Goal: Information Seeking & Learning: Learn about a topic

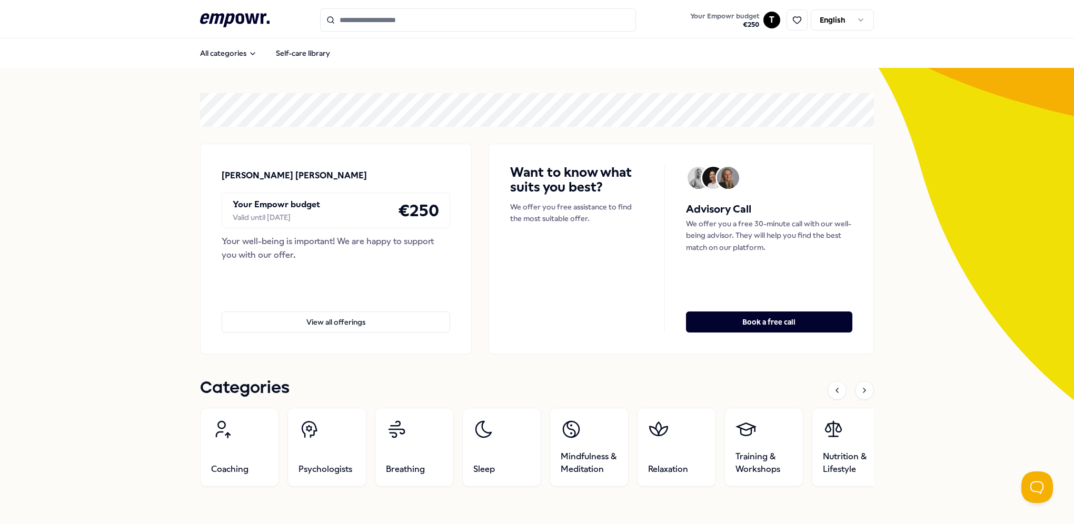
click at [507, 435] on link "Sleep" at bounding box center [501, 447] width 79 height 79
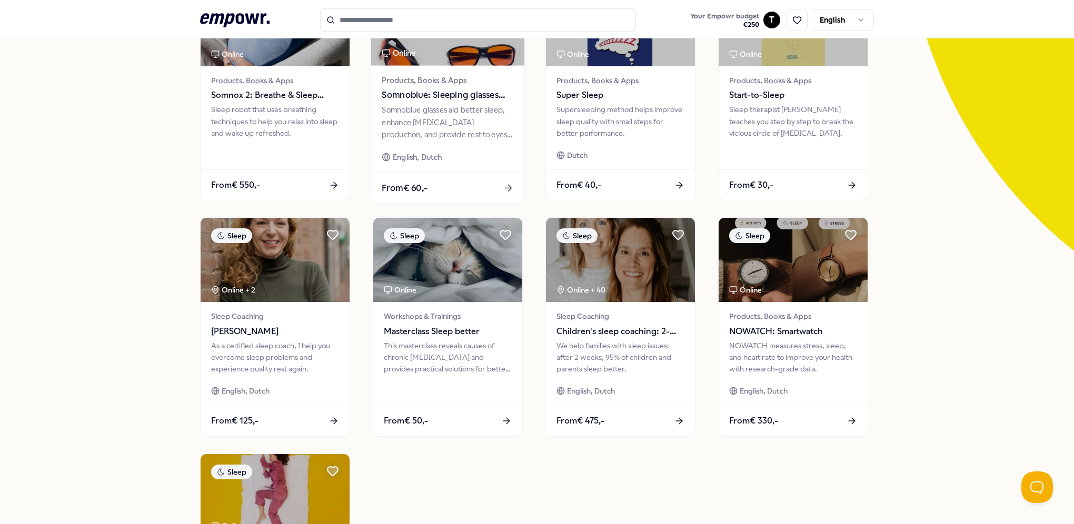
scroll to position [158, 0]
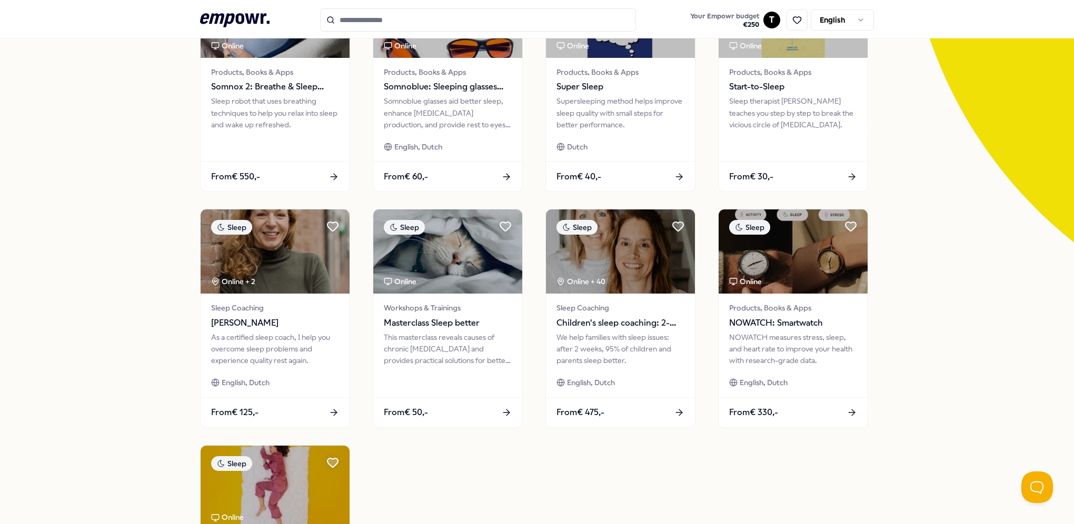
drag, startPoint x: 486, startPoint y: 273, endPoint x: 81, endPoint y: 222, distance: 408.6
drag, startPoint x: 81, startPoint y: 222, endPoint x: 68, endPoint y: 196, distance: 28.7
click at [68, 196] on div "9 Results Reset Filters Sleep Price Location Language Type Reset Filters Sleep …" at bounding box center [537, 321] width 1074 height 822
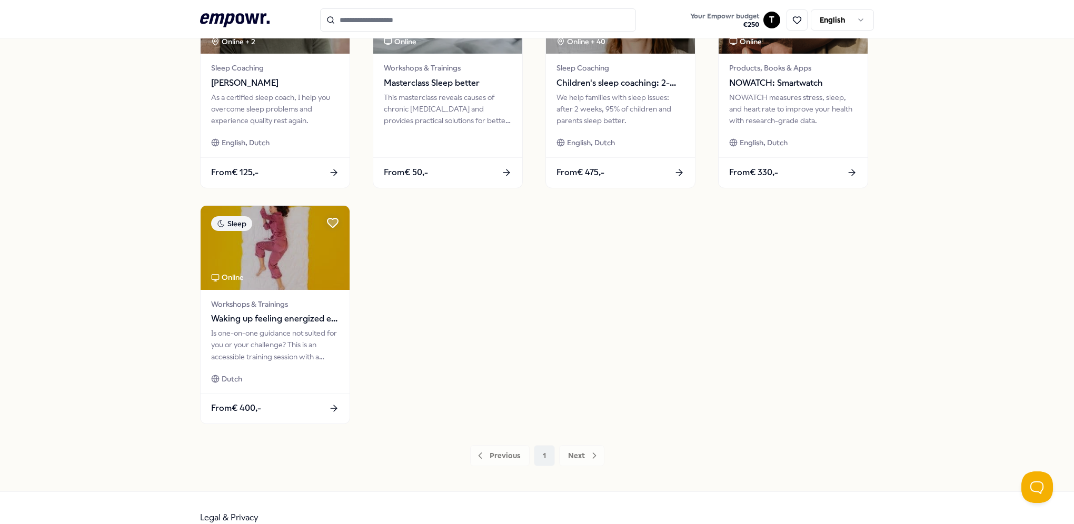
scroll to position [417, 0]
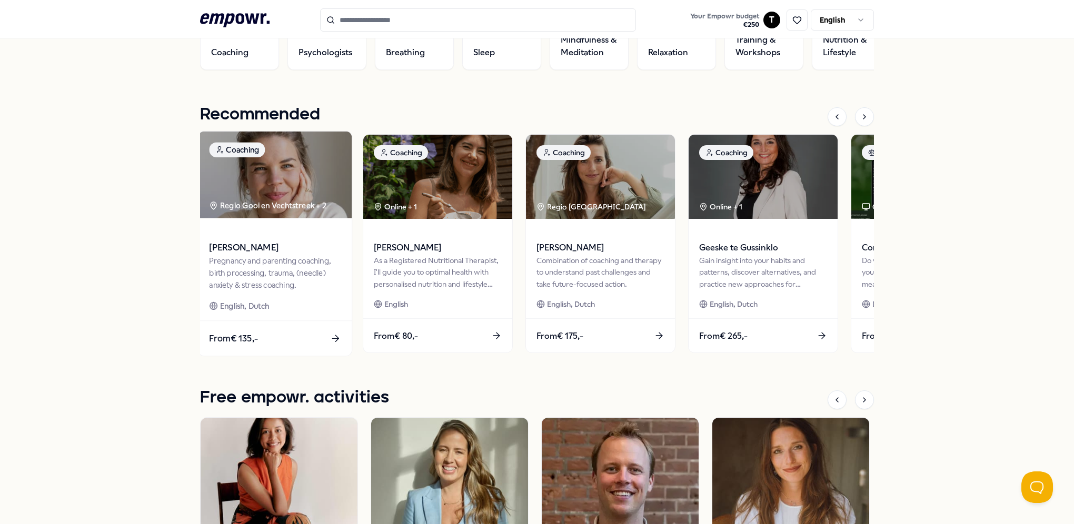
scroll to position [312, 0]
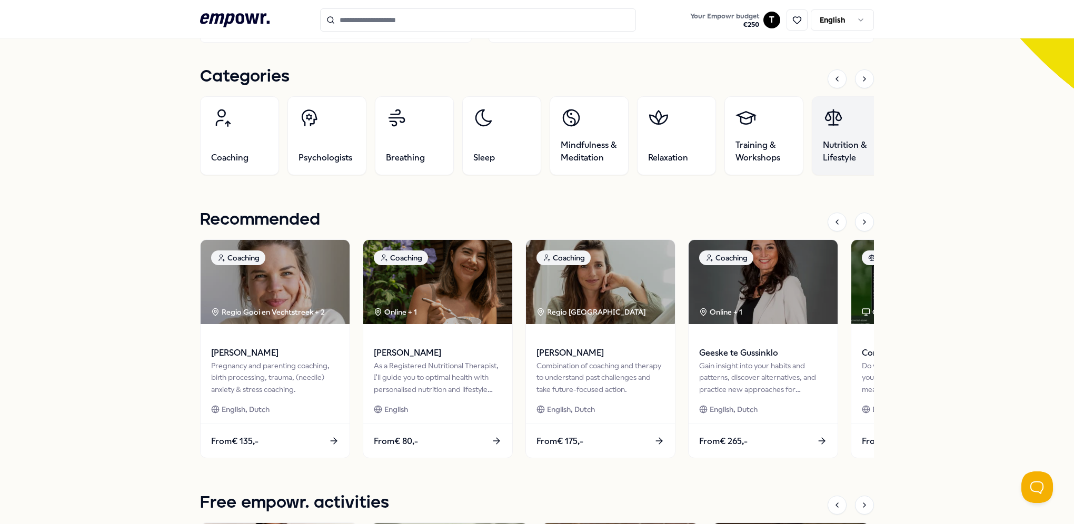
click at [827, 168] on link "Nutrition & Lifestyle" at bounding box center [851, 135] width 79 height 79
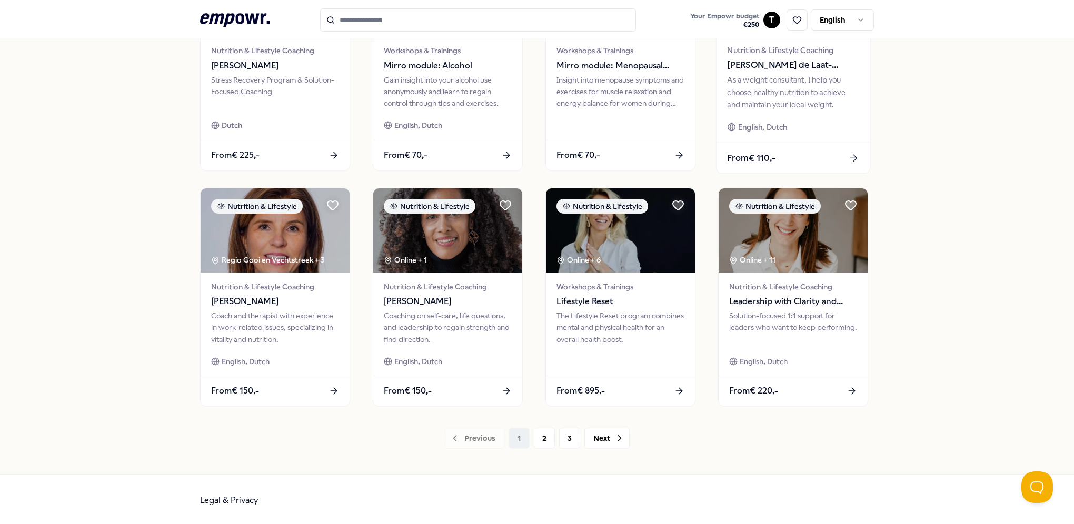
scroll to position [417, 0]
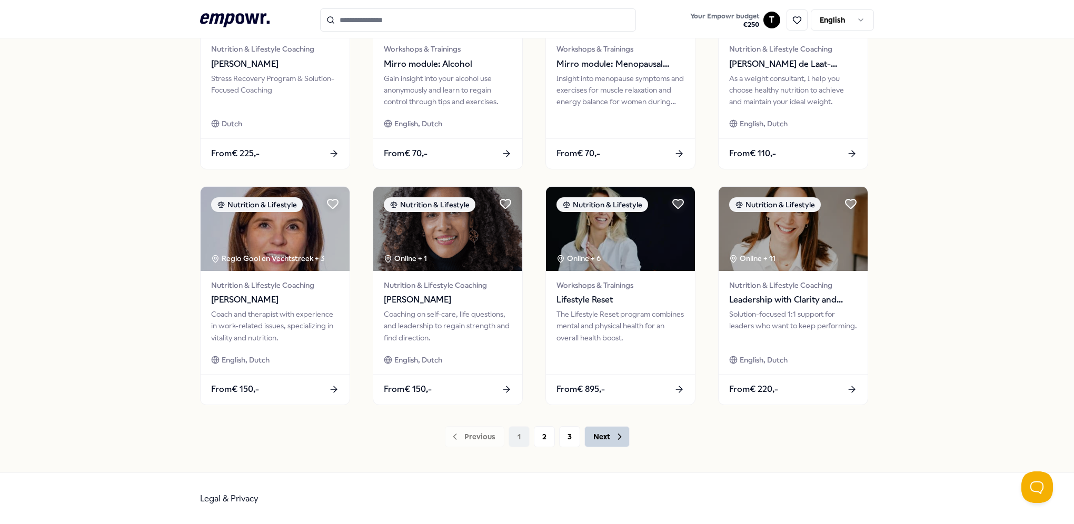
click at [600, 444] on button "Next" at bounding box center [606, 436] width 45 height 21
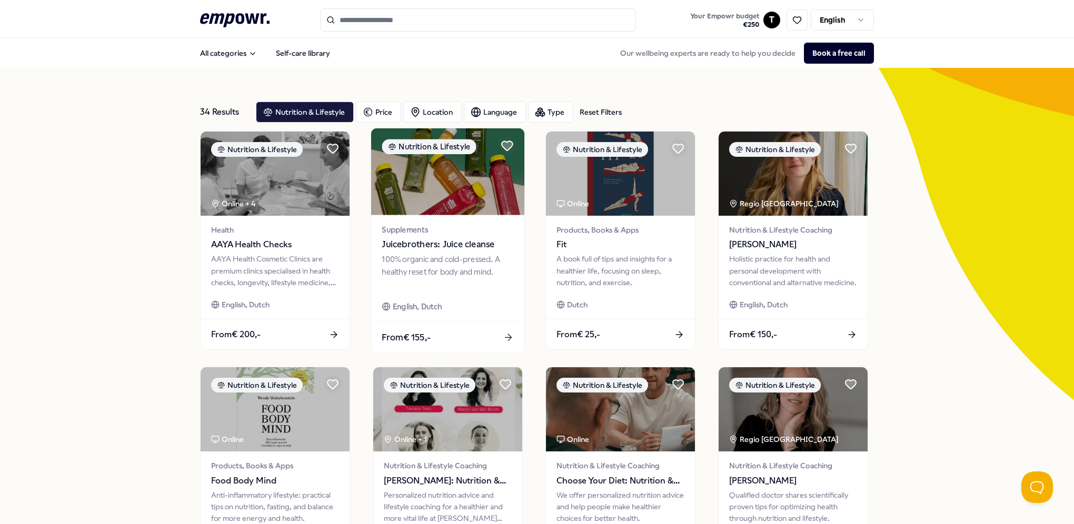
click at [449, 340] on div "From € 155,-" at bounding box center [447, 337] width 153 height 31
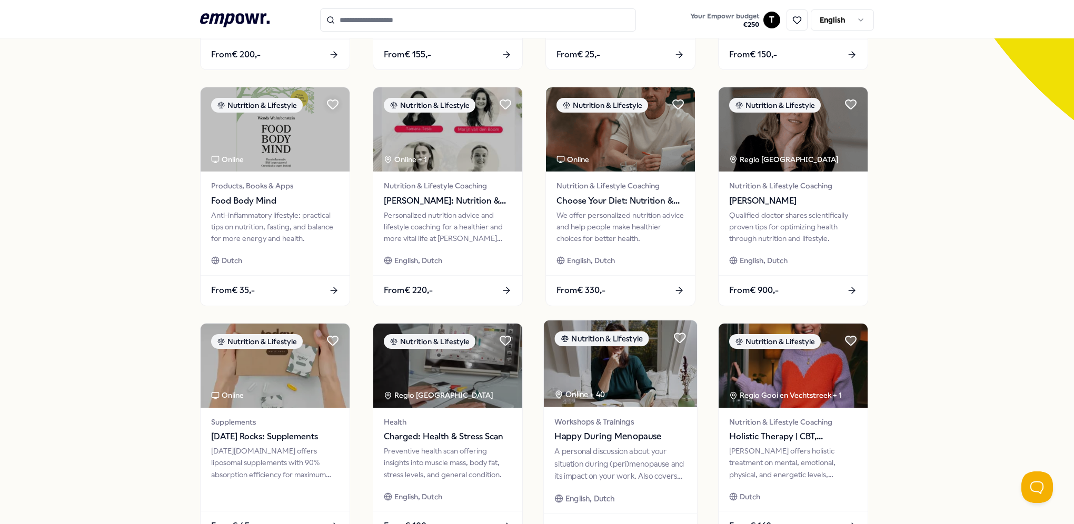
scroll to position [417, 0]
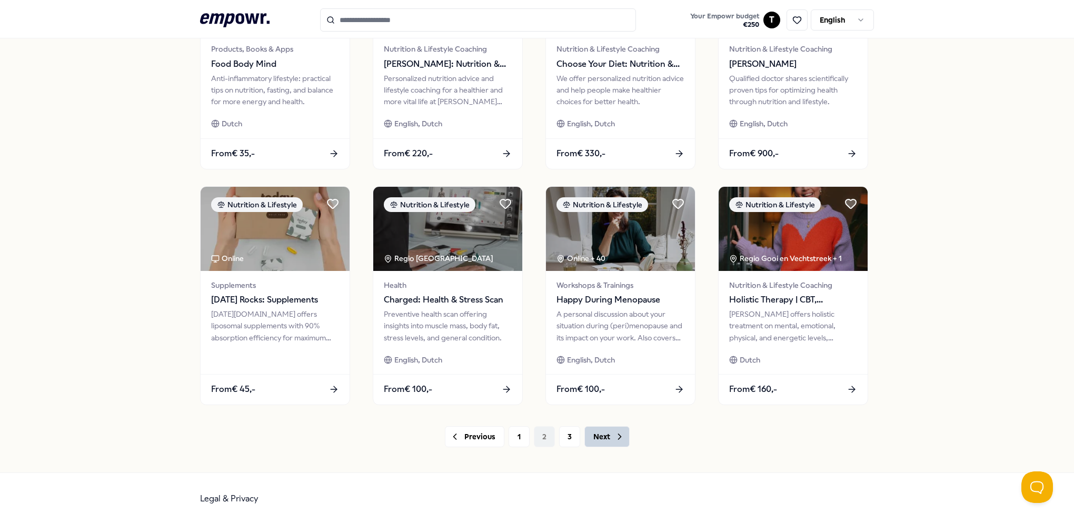
click at [602, 442] on button "Next" at bounding box center [606, 436] width 45 height 21
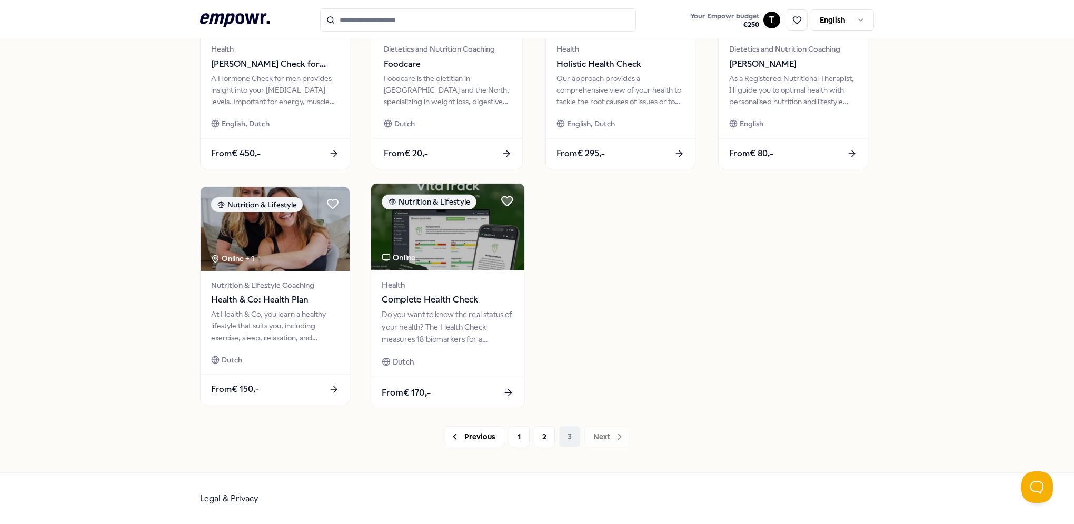
click at [446, 291] on div "Health Complete Health Check" at bounding box center [448, 293] width 132 height 28
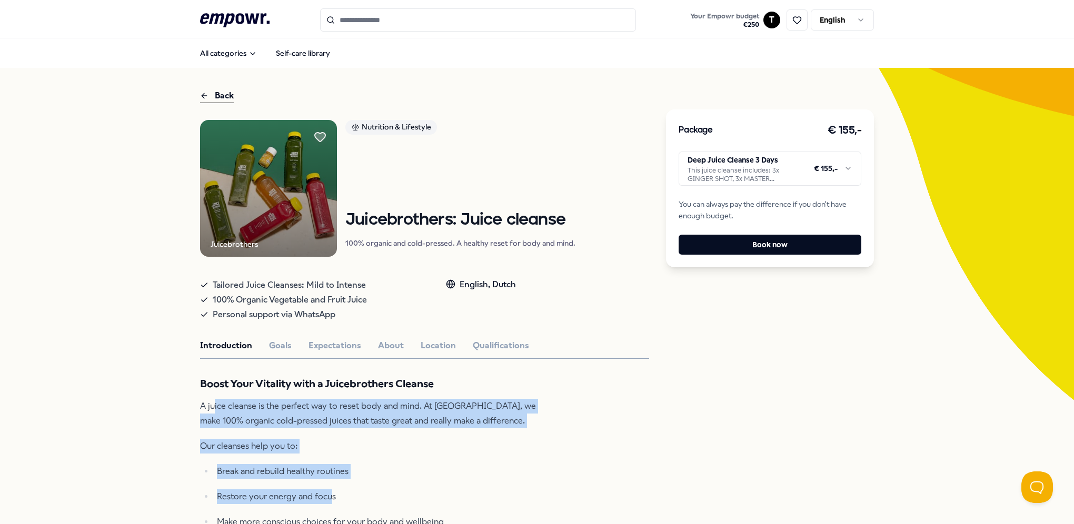
drag, startPoint x: 211, startPoint y: 402, endPoint x: 326, endPoint y: 490, distance: 145.0
click at [326, 490] on div "Boost Your Vitality with a Juicebrothers Cleanse A juice cleanse is the perfect…" at bounding box center [371, 527] width 342 height 303
click at [326, 490] on p "Restore your energy and focus" at bounding box center [379, 497] width 325 height 15
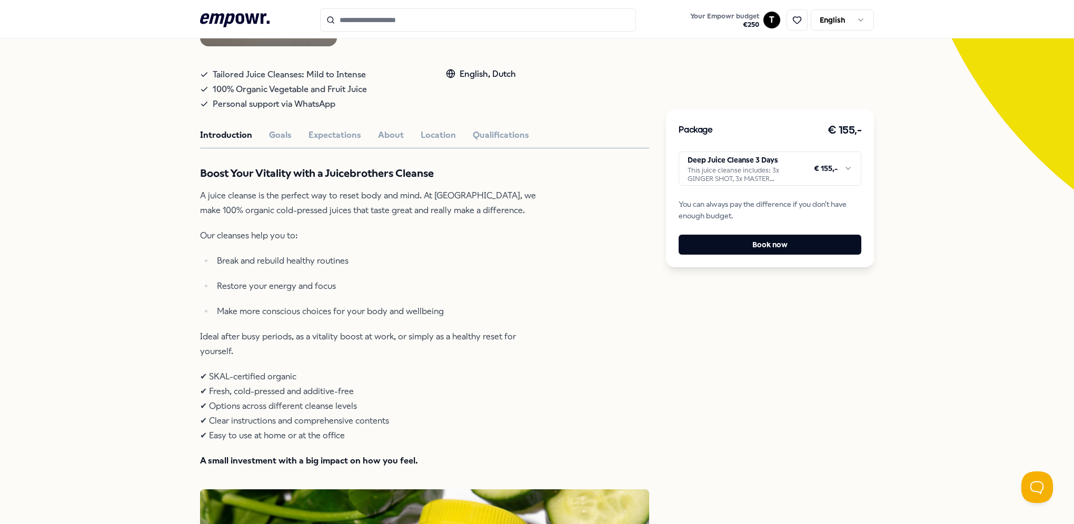
click at [304, 390] on p "✔ SKAL-certified organic ✔ Fresh, cold-pressed and additive-free ✔ Options acro…" at bounding box center [371, 407] width 342 height 74
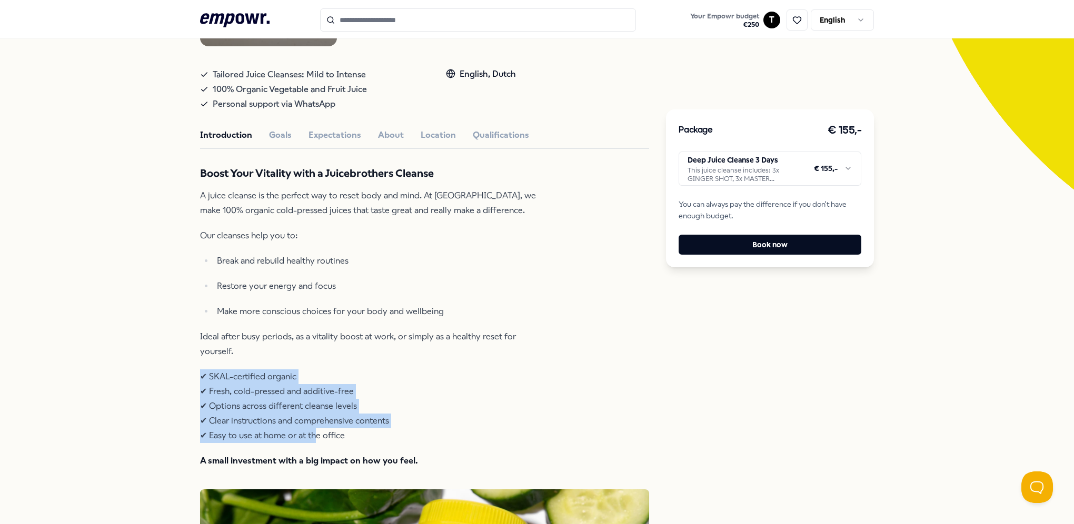
drag, startPoint x: 318, startPoint y: 435, endPoint x: 270, endPoint y: 352, distance: 96.0
click at [270, 352] on div "Boost Your Vitality with a Juicebrothers Cleanse A juice cleanse is the perfect…" at bounding box center [371, 316] width 342 height 303
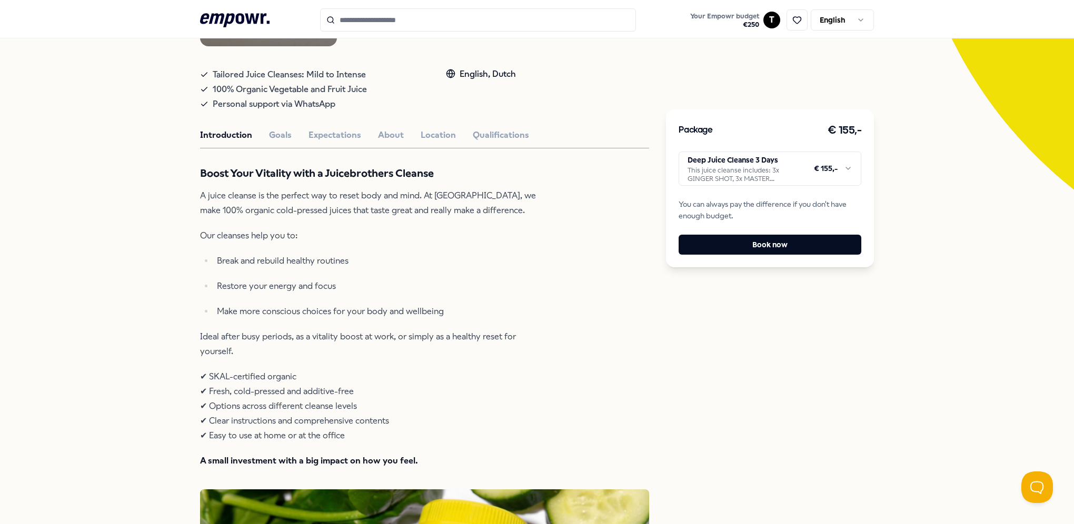
drag, startPoint x: 270, startPoint y: 352, endPoint x: 213, endPoint y: 310, distance: 70.9
click at [217, 310] on p "Make more conscious choices for your body and wellbeing" at bounding box center [379, 311] width 325 height 15
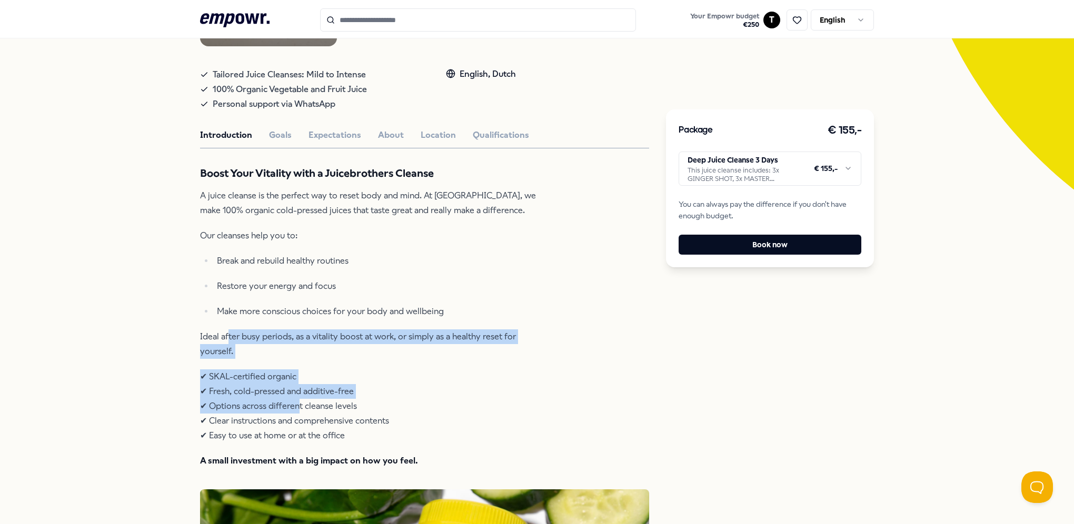
click at [298, 413] on div "Boost Your Vitality with a Juicebrothers Cleanse A juice cleanse is the perfect…" at bounding box center [371, 316] width 342 height 303
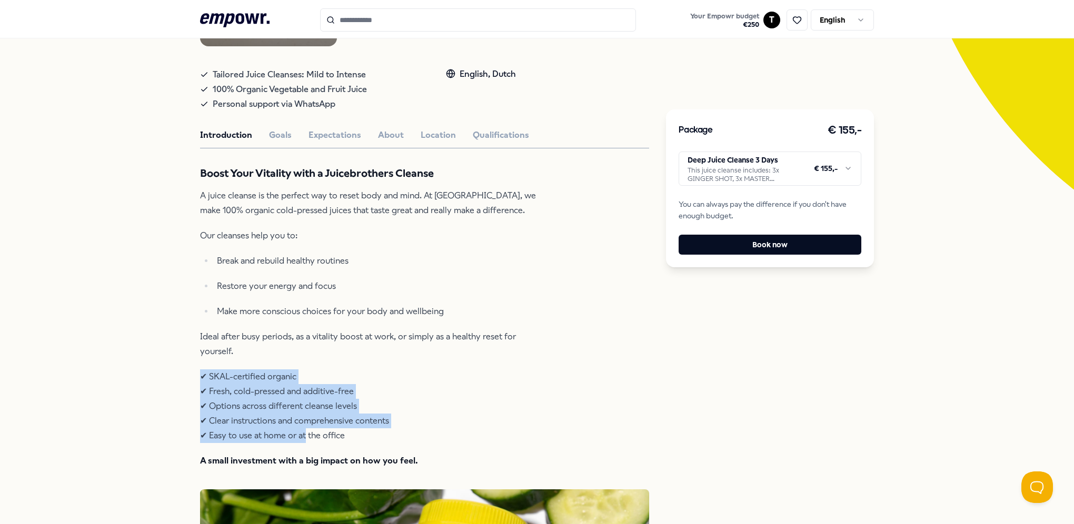
drag, startPoint x: 298, startPoint y: 413, endPoint x: 249, endPoint y: 358, distance: 74.2
click at [249, 358] on div "Boost Your Vitality with a Juicebrothers Cleanse A juice cleanse is the perfect…" at bounding box center [371, 316] width 342 height 303
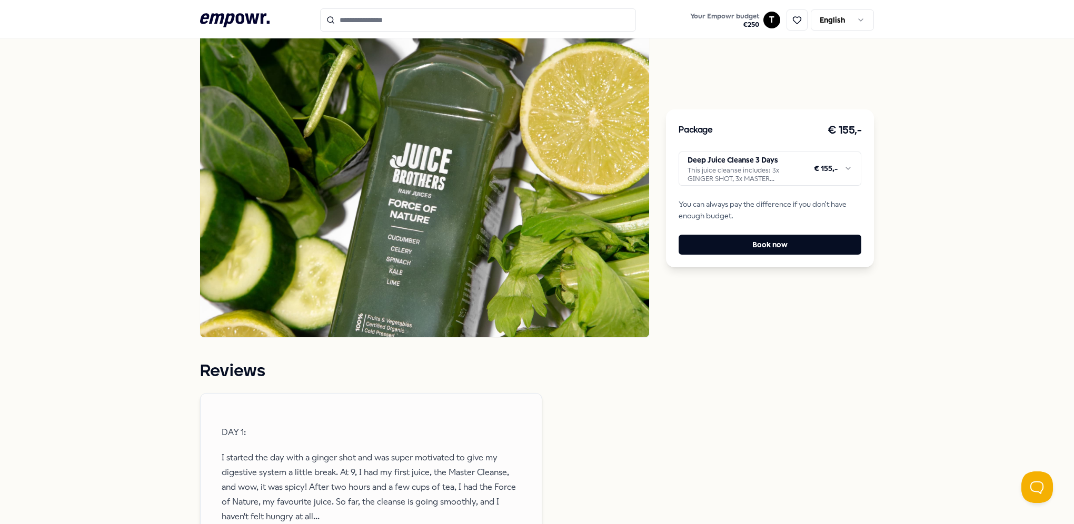
scroll to position [895, 0]
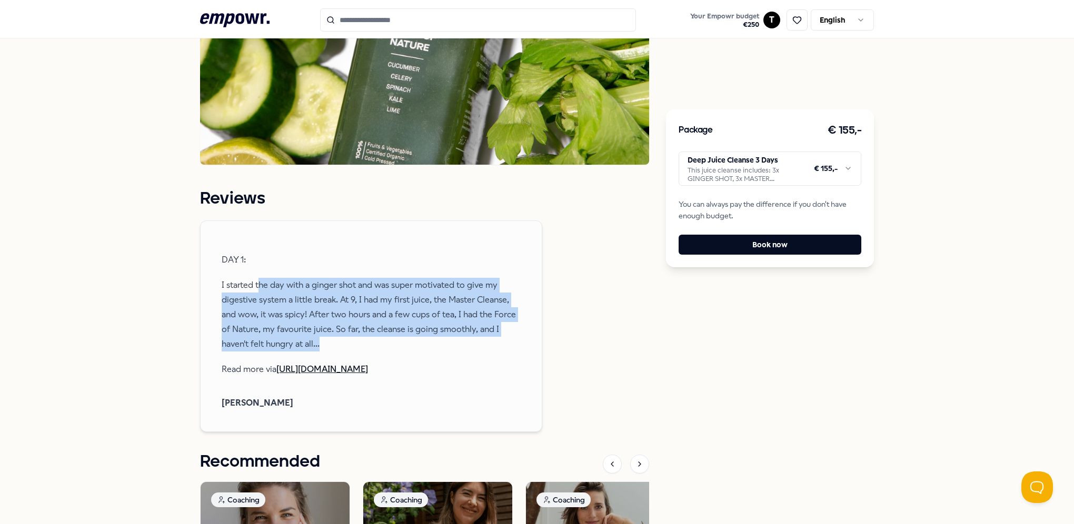
drag, startPoint x: 324, startPoint y: 298, endPoint x: 422, endPoint y: 341, distance: 106.6
click at [422, 341] on p "I started the day with a ginger shot and was super motivated to give my digesti…" at bounding box center [371, 315] width 299 height 74
click at [415, 349] on p "I started the day with a ginger shot and was super motivated to give my digesti…" at bounding box center [371, 315] width 299 height 74
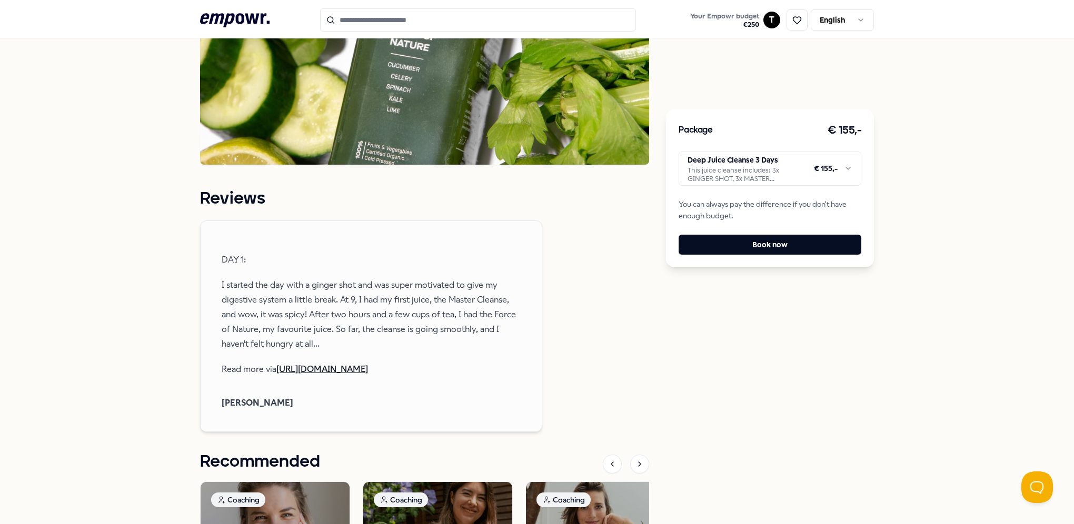
drag, startPoint x: 403, startPoint y: 352, endPoint x: 283, endPoint y: 280, distance: 139.8
click at [283, 280] on span "DAY 1: I started the day with a ginger shot and was super motivated to give my …" at bounding box center [371, 314] width 299 height 145
click at [847, 166] on html ".empowr-logo_svg__cls-1{fill:#03032f} Your Empowr budget € 250 T English All ca…" at bounding box center [537, 262] width 1074 height 524
click at [387, 333] on p "I started the day with a ginger shot and was super motivated to give my digesti…" at bounding box center [371, 315] width 299 height 74
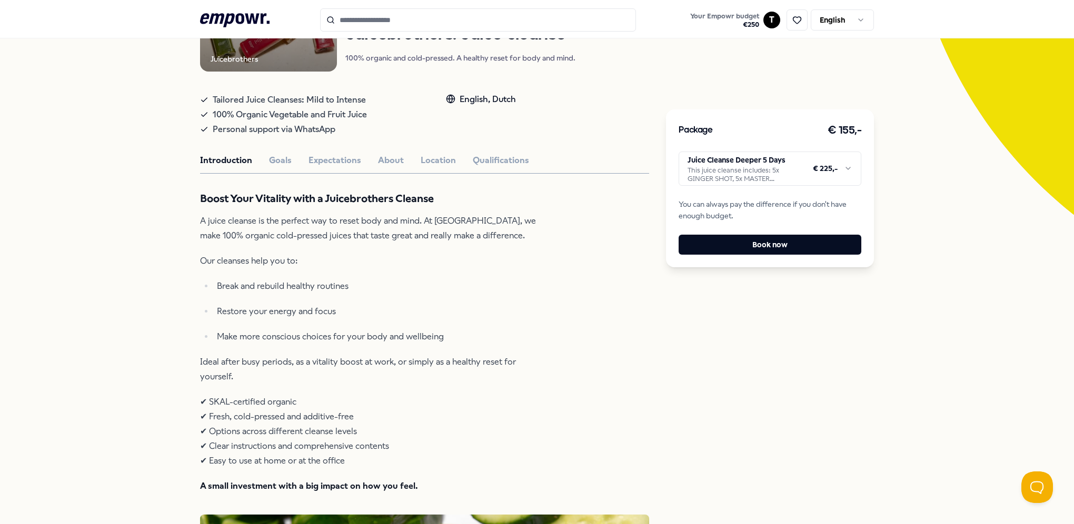
scroll to position [105, 0]
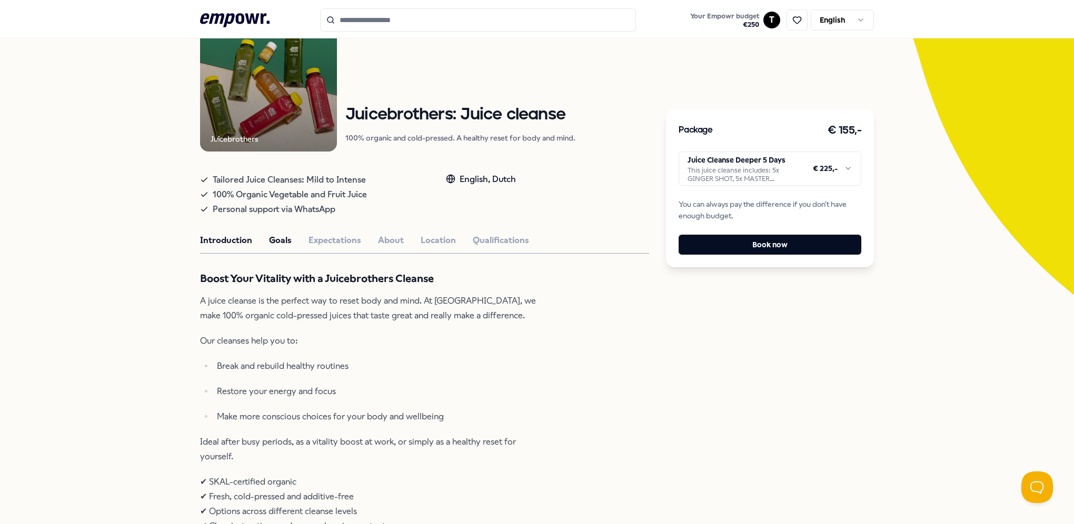
click at [274, 238] on button "Goals" at bounding box center [280, 241] width 23 height 14
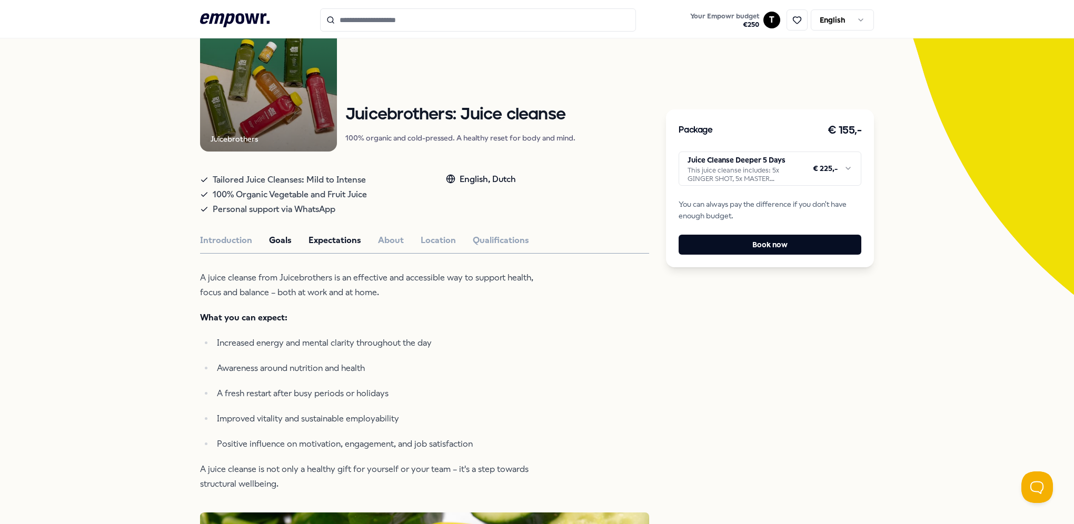
click at [322, 245] on button "Expectations" at bounding box center [334, 241] width 53 height 14
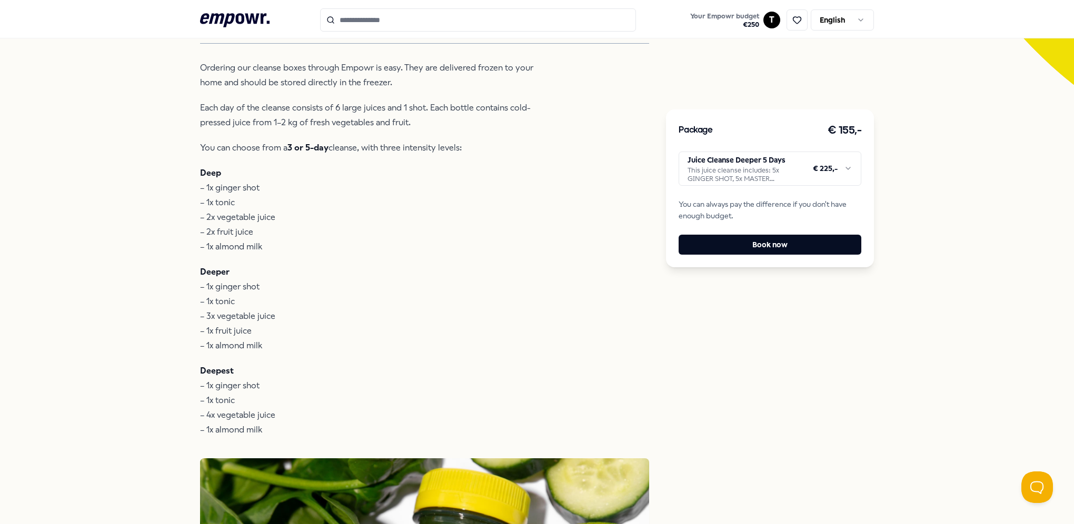
scroll to position [316, 0]
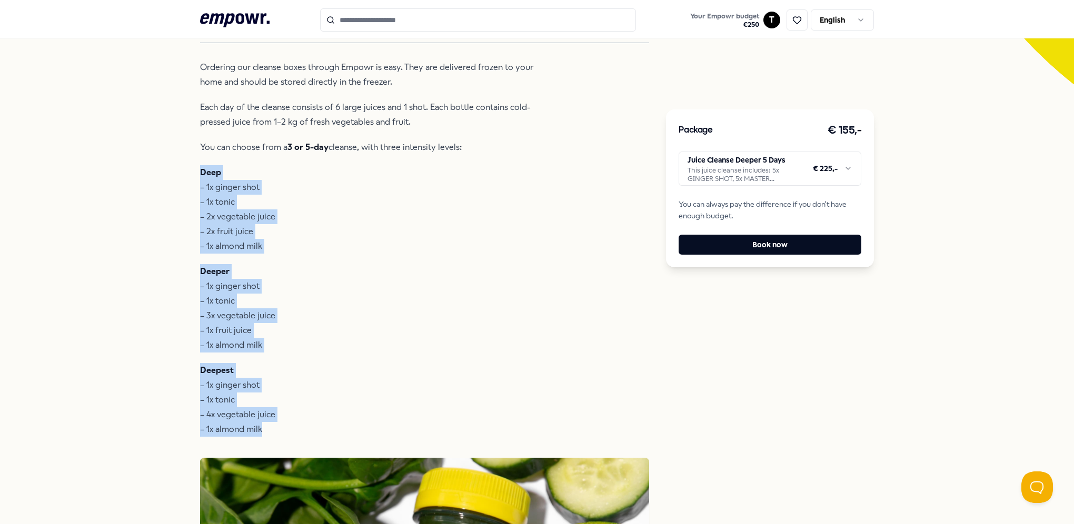
drag, startPoint x: 283, startPoint y: 427, endPoint x: 177, endPoint y: 164, distance: 283.2
drag, startPoint x: 177, startPoint y: 164, endPoint x: 179, endPoint y: 158, distance: 6.7
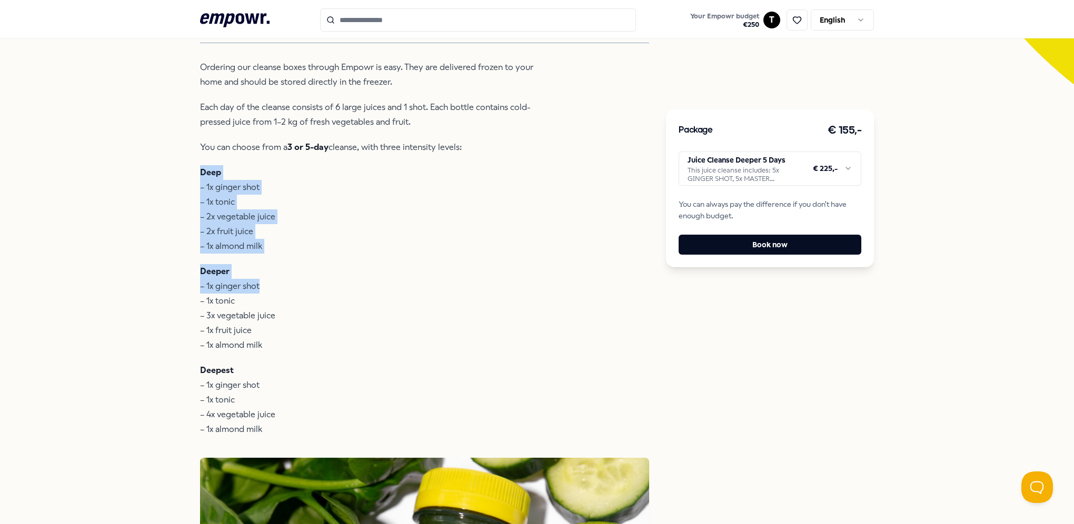
drag, startPoint x: 377, startPoint y: 366, endPoint x: 168, endPoint y: 174, distance: 283.5
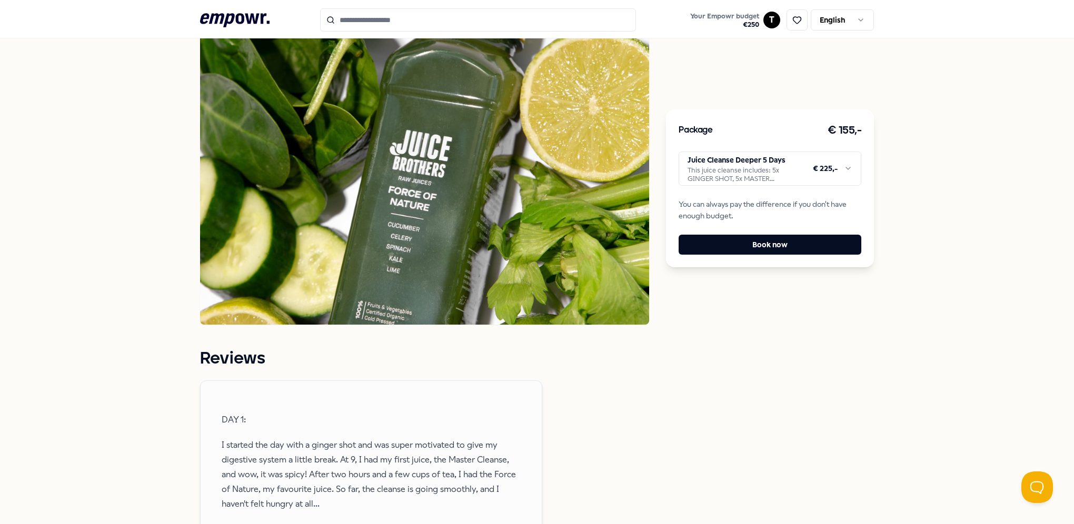
scroll to position [1000, 0]
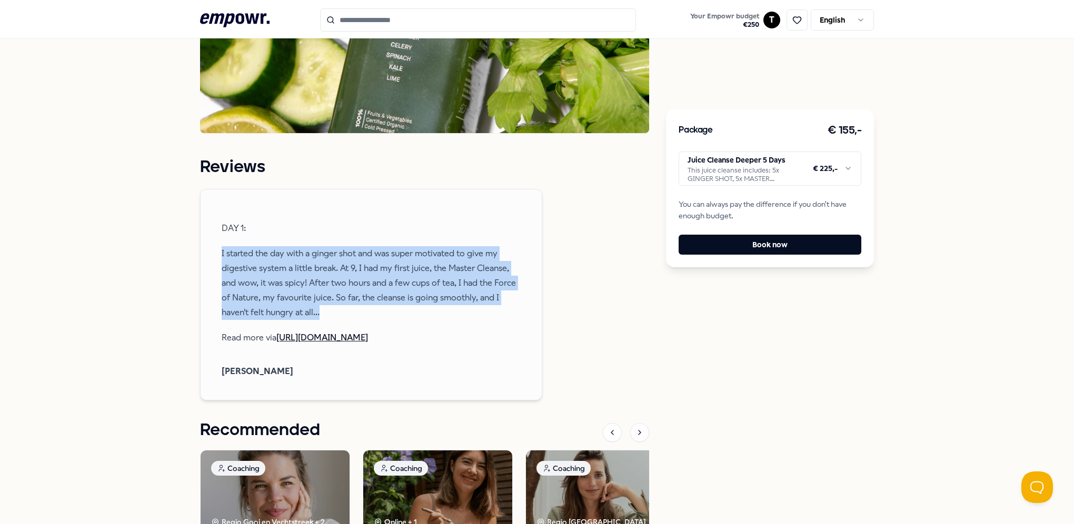
drag, startPoint x: 218, startPoint y: 253, endPoint x: 365, endPoint y: 310, distance: 158.0
click at [365, 310] on p "I started the day with a ginger shot and was super motivated to give my digesti…" at bounding box center [371, 283] width 299 height 74
click at [368, 339] on link "https://juicebro.com/carlas-sapkuur-3-day-deepest/" at bounding box center [322, 338] width 92 height 10
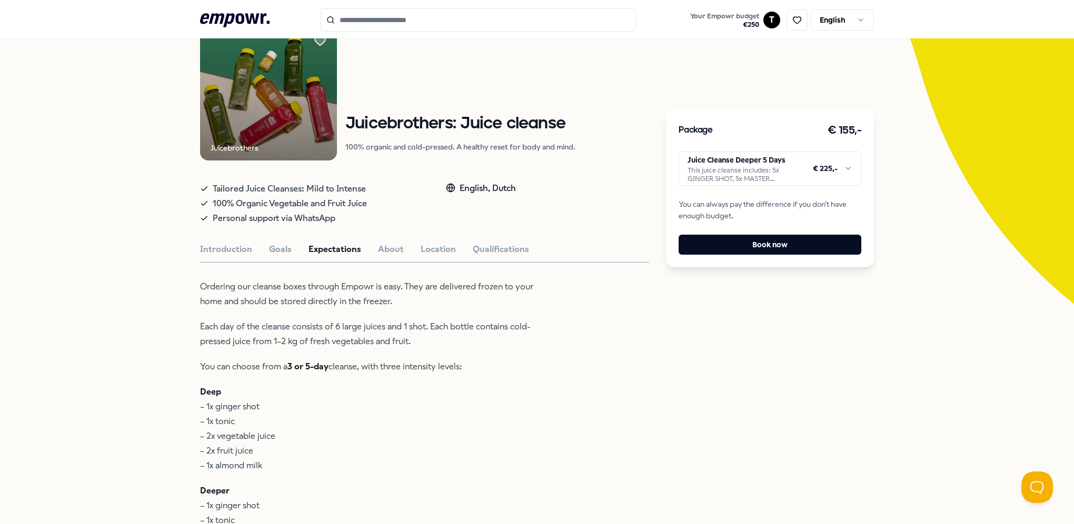
scroll to position [0, 0]
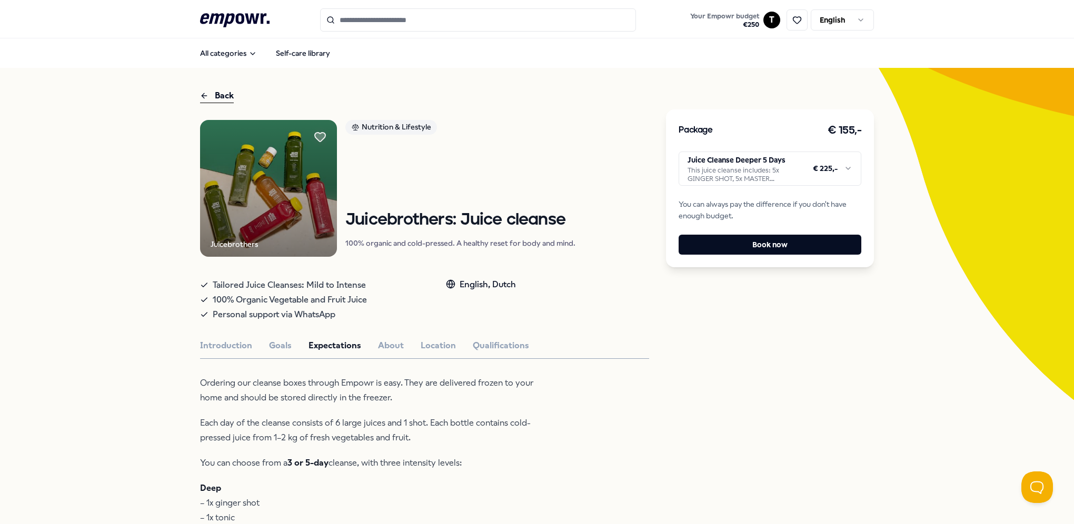
click at [394, 347] on button "About" at bounding box center [391, 346] width 26 height 14
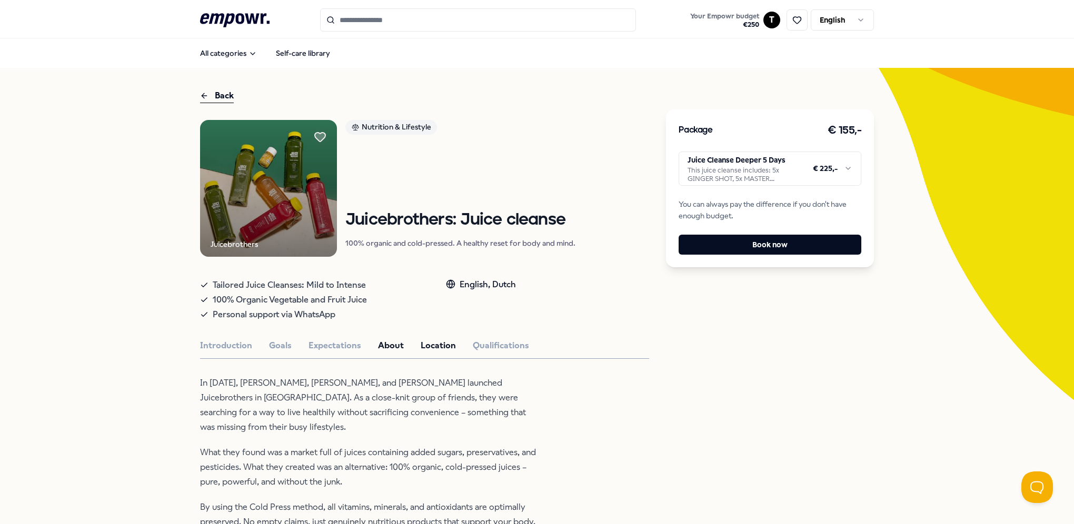
click at [444, 347] on button "Location" at bounding box center [438, 346] width 35 height 14
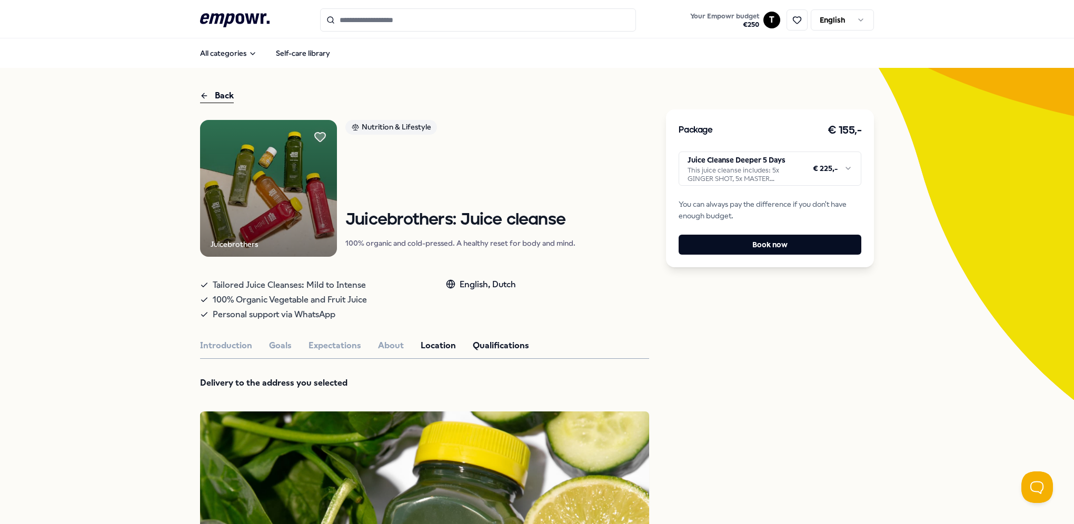
click at [487, 344] on button "Qualifications" at bounding box center [501, 346] width 56 height 14
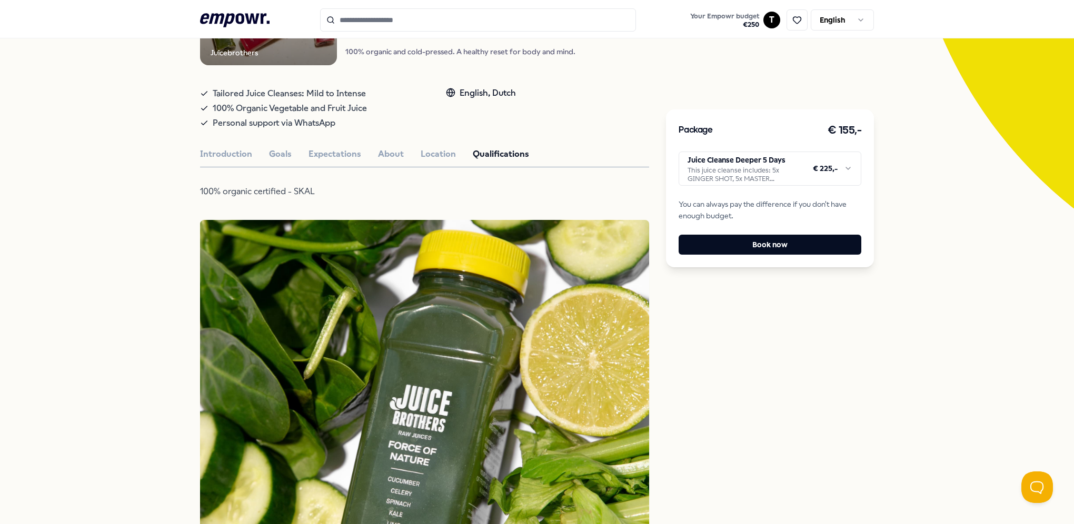
scroll to position [105, 0]
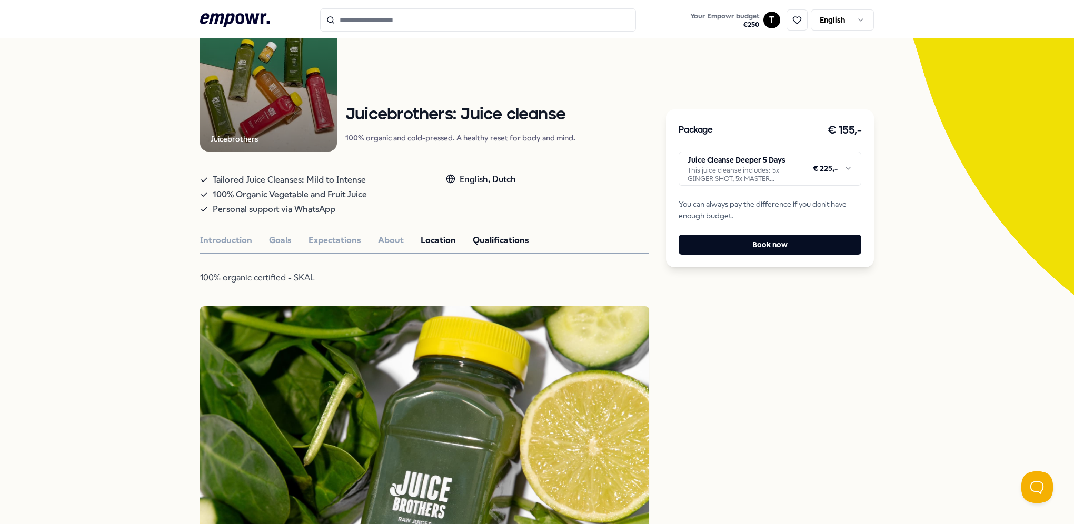
click at [435, 246] on button "Location" at bounding box center [438, 241] width 35 height 14
click at [396, 242] on button "About" at bounding box center [391, 241] width 26 height 14
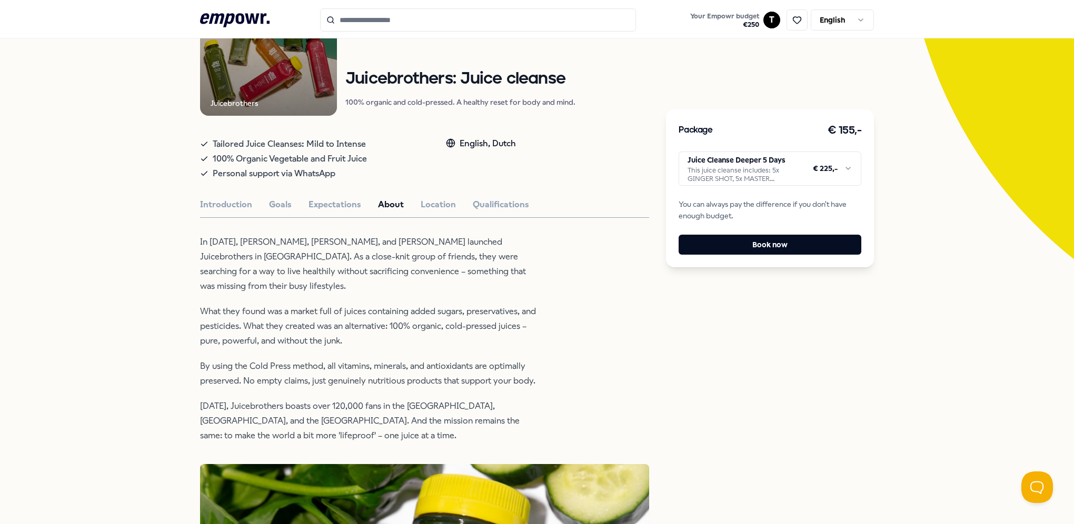
scroll to position [0, 0]
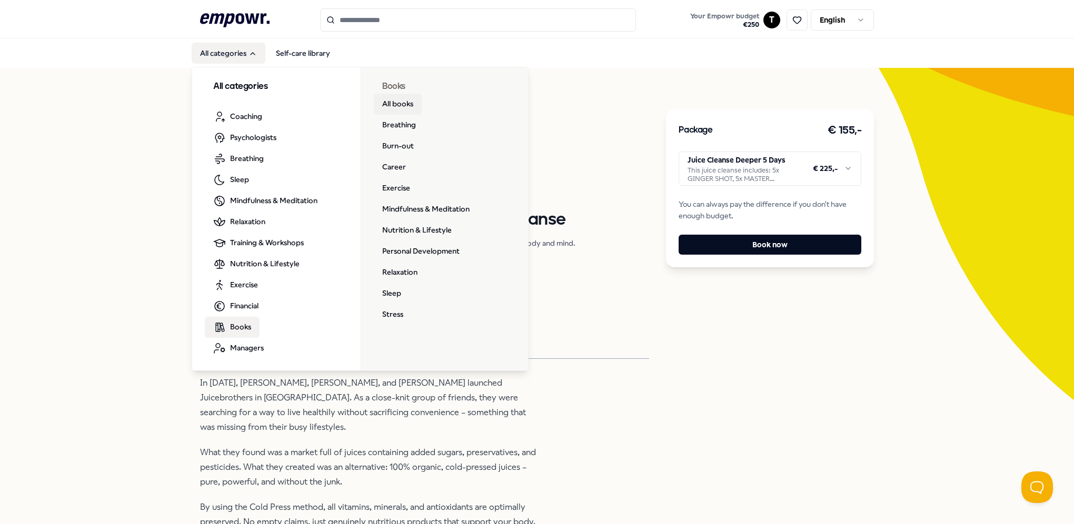
click at [394, 105] on link "All books" at bounding box center [398, 104] width 48 height 21
click at [397, 187] on link "Padel" at bounding box center [391, 188] width 35 height 21
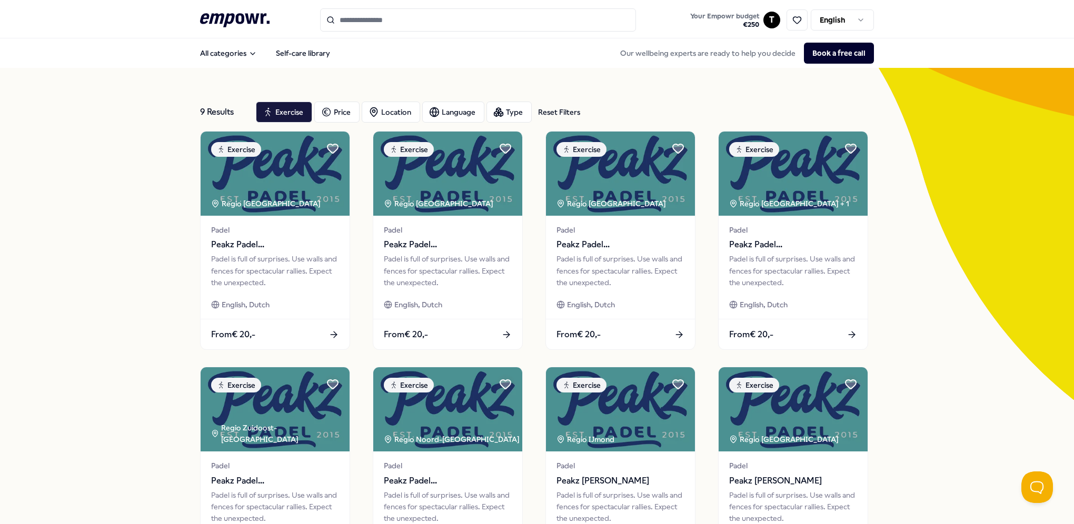
click at [465, 5] on header ".empowr-logo_svg__cls-1{fill:#03032f} Your Empowr budget € 250 T English" at bounding box center [537, 19] width 1074 height 38
click at [471, 21] on input "Search for products, categories or subcategories" at bounding box center [478, 19] width 316 height 23
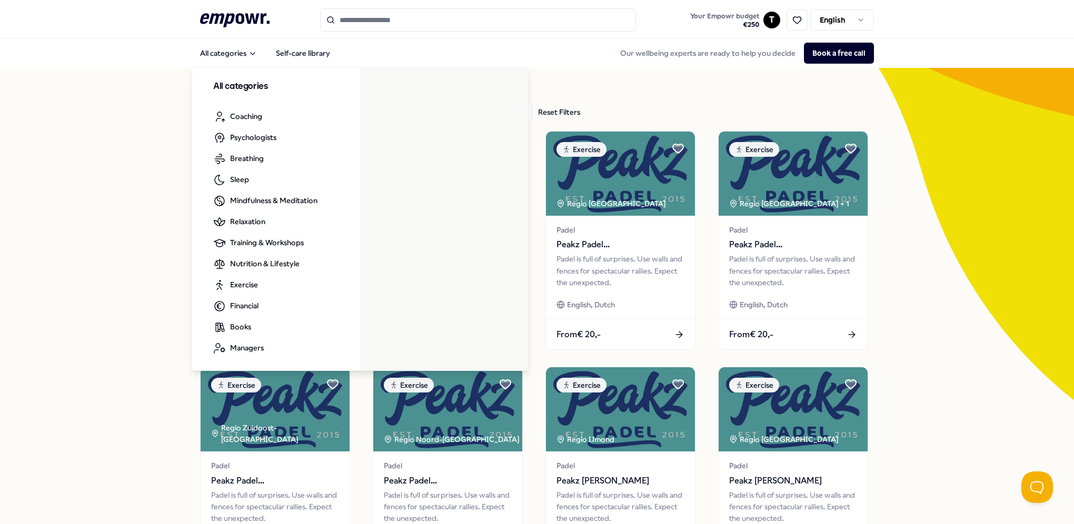
click at [234, 12] on icon ".empowr-logo_svg__cls-1{fill:#03032f}" at bounding box center [234, 20] width 69 height 19
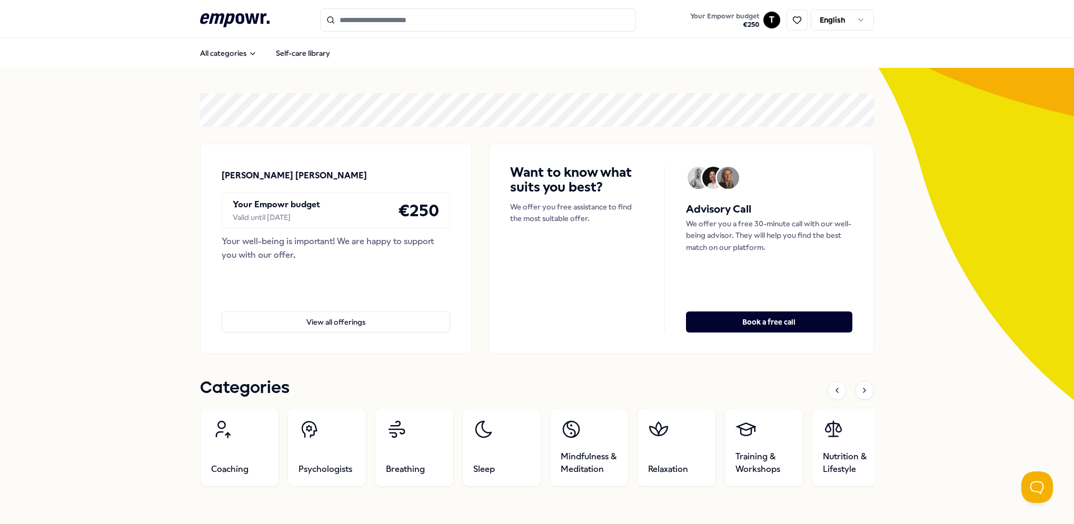
click at [393, 18] on input "Search for products, categories or subcategories" at bounding box center [478, 19] width 316 height 23
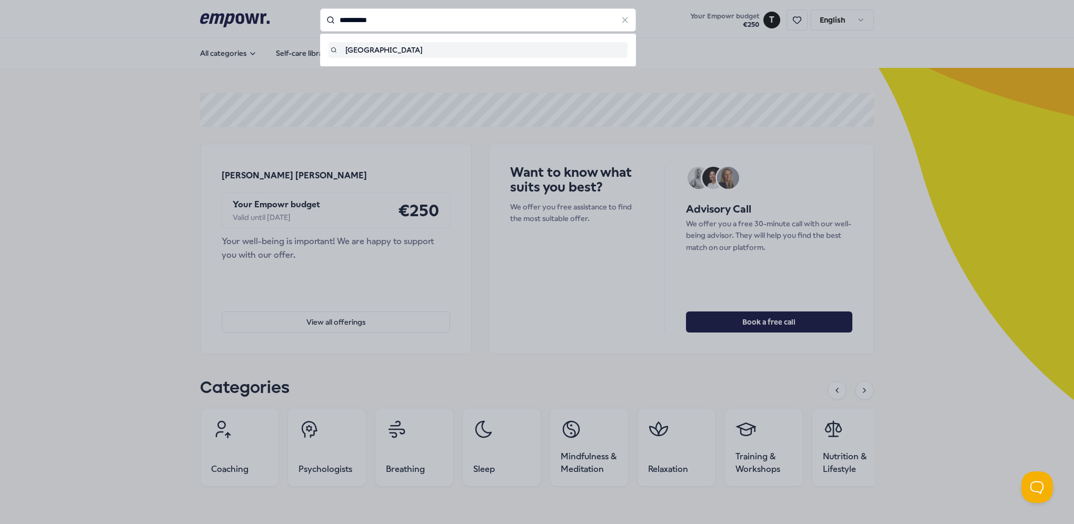
type input "**********"
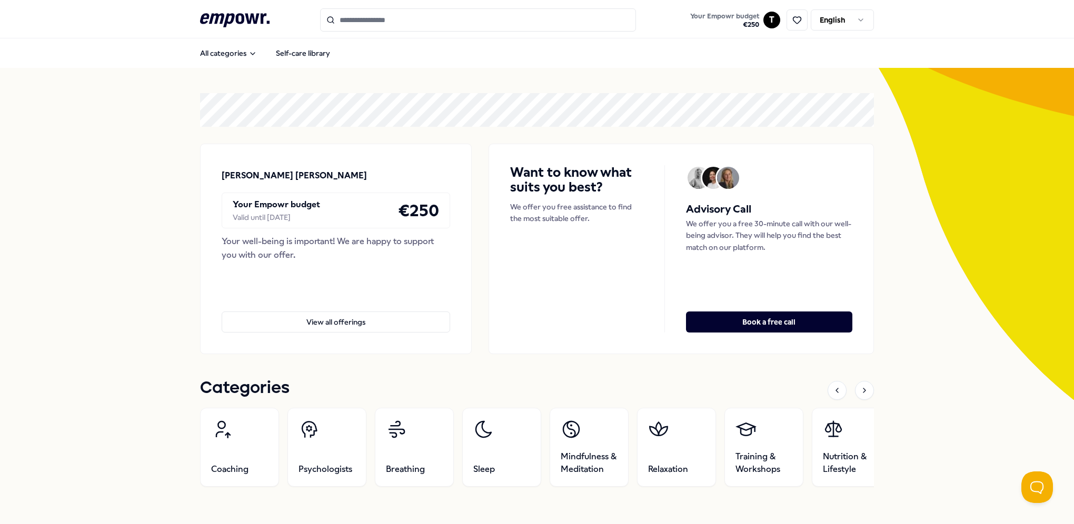
type input "**********"
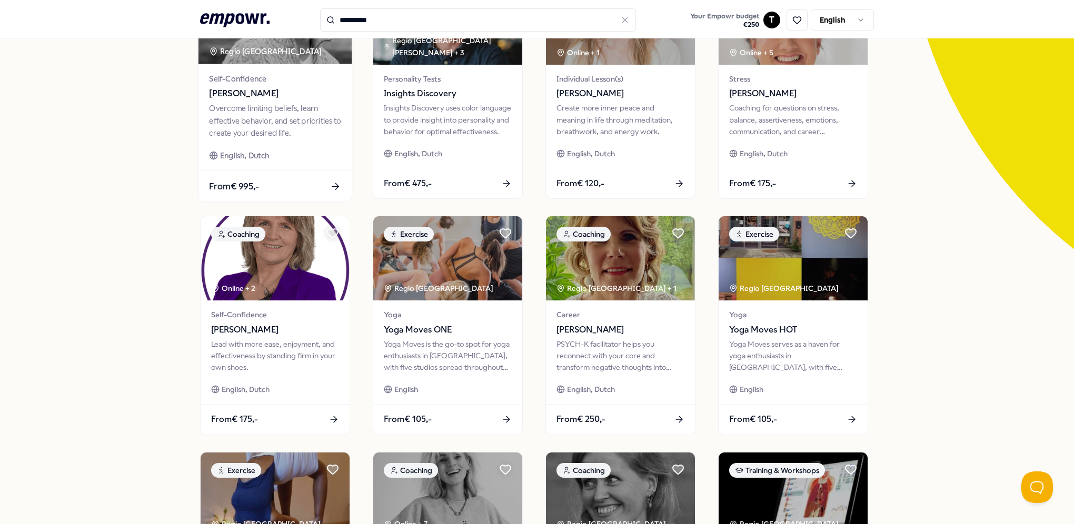
scroll to position [48, 0]
